Goal: Task Accomplishment & Management: Manage account settings

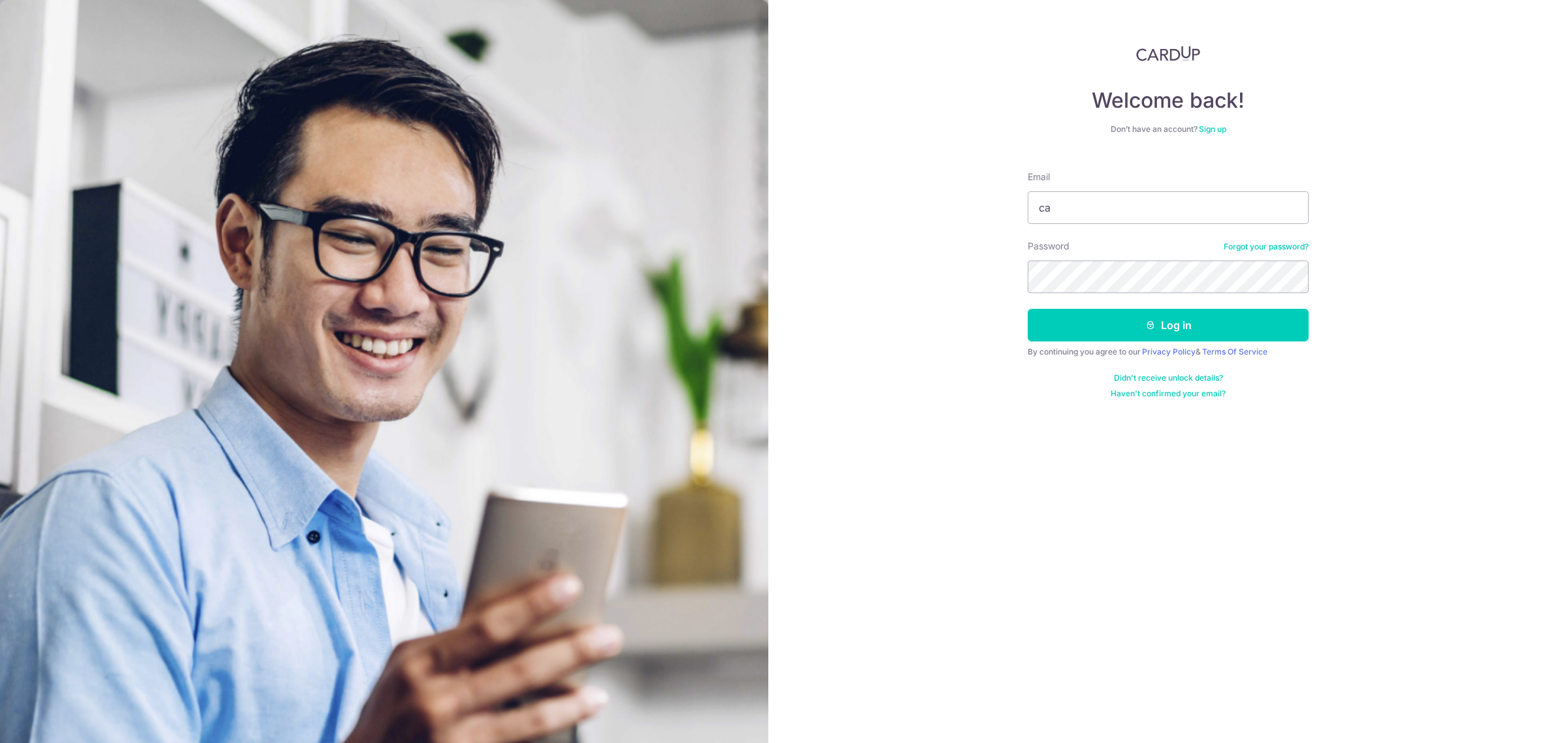
type input "[EMAIL_ADDRESS][DOMAIN_NAME]"
click at [1162, 331] on button "Log in" at bounding box center [1168, 325] width 281 height 33
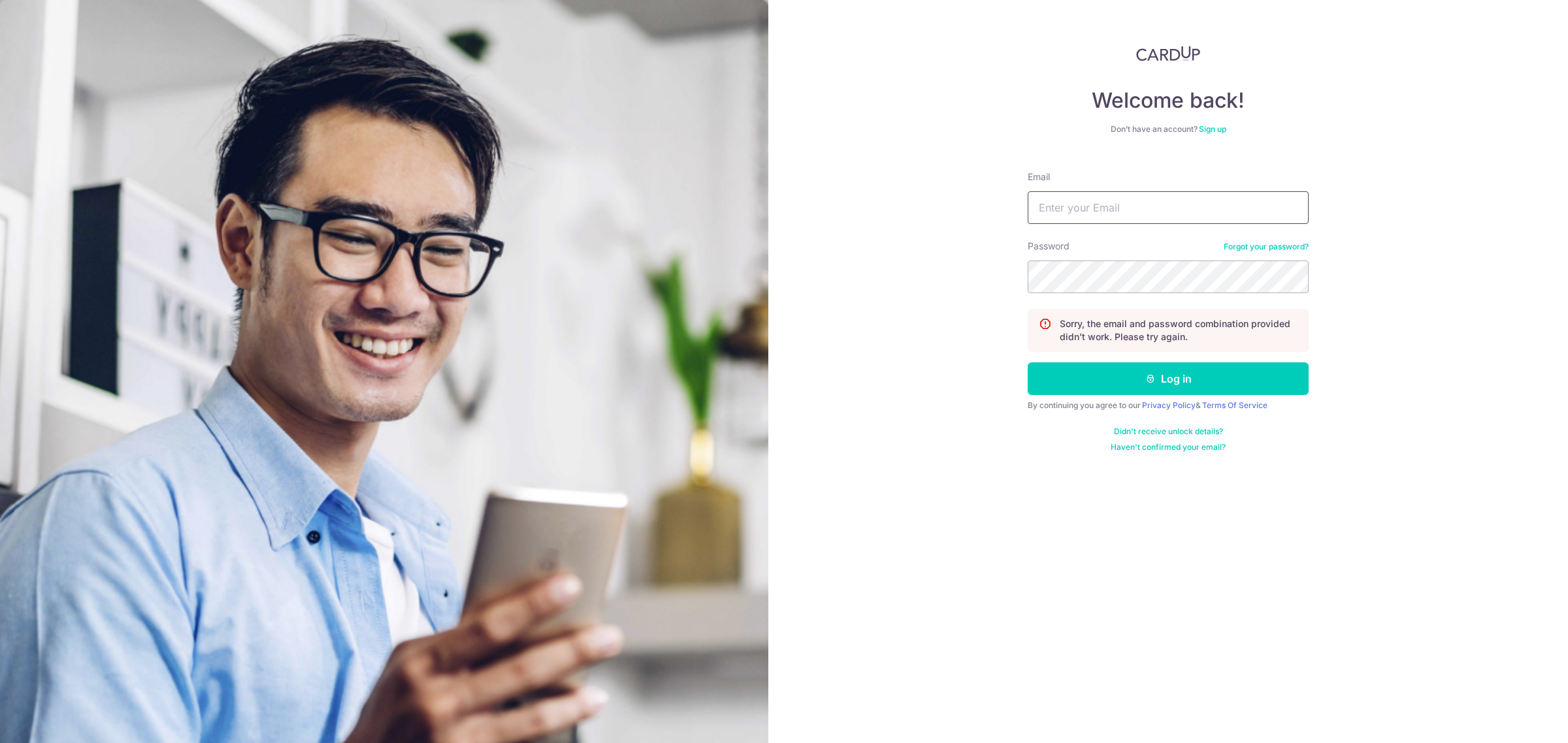
drag, startPoint x: 1166, startPoint y: 213, endPoint x: 1161, endPoint y: 217, distance: 6.4
click at [1166, 213] on input "Email" at bounding box center [1168, 207] width 281 height 33
drag, startPoint x: 1210, startPoint y: 207, endPoint x: 750, endPoint y: 196, distance: 460.1
click at [750, 196] on section "Welcome back! Don’t have an account? Sign up Email [EMAIL_ADDRESS][DOMAIN_NAME]…" at bounding box center [784, 372] width 1568 height 743
type input "[EMAIL_ADDRESS][DOMAIN_NAME]"
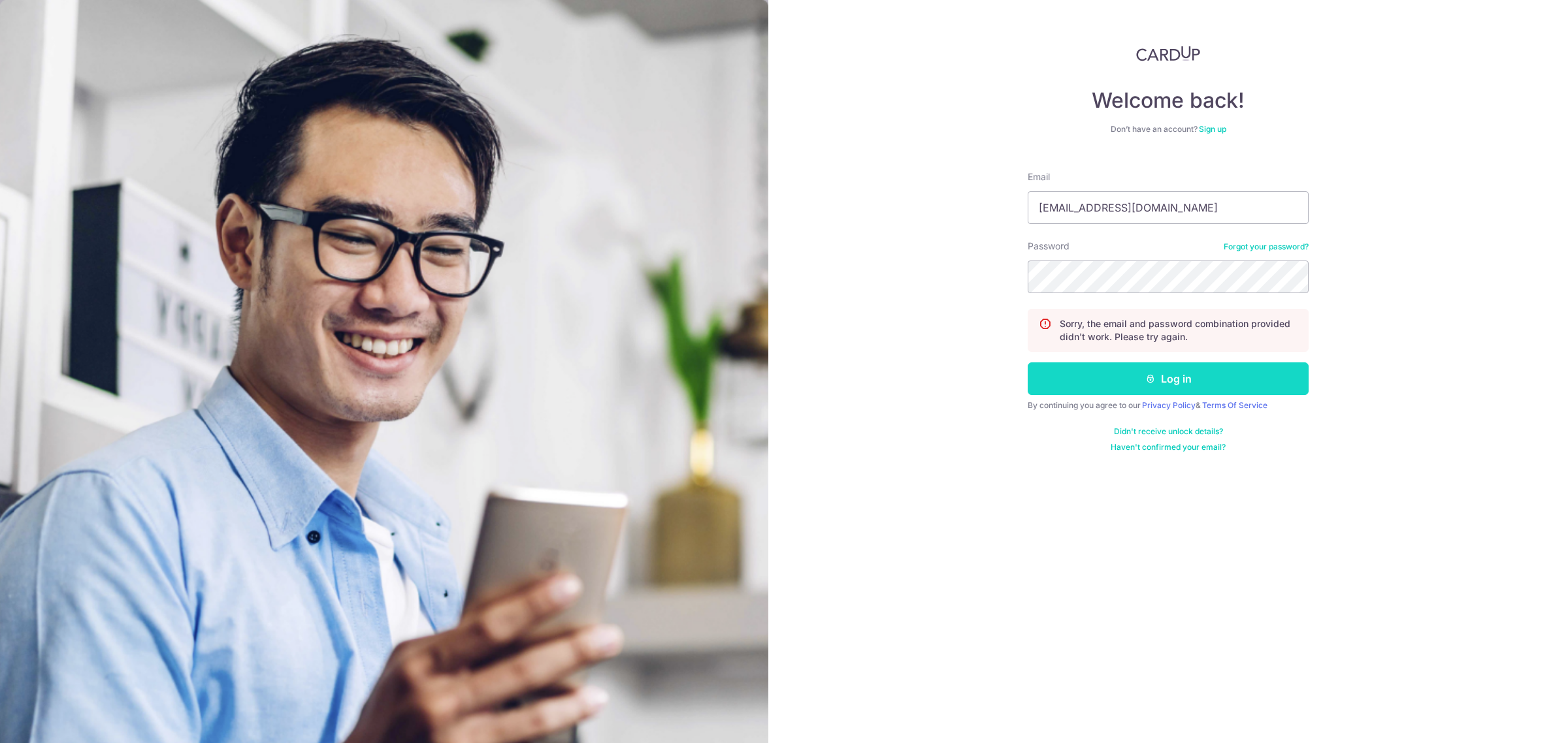
click at [1167, 378] on button "Log in" at bounding box center [1168, 379] width 281 height 33
